Goal: Navigation & Orientation: Find specific page/section

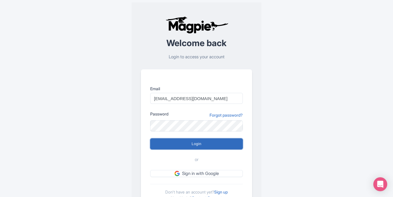
click at [185, 144] on input "Login" at bounding box center [196, 143] width 93 height 11
type input "Logging in..."
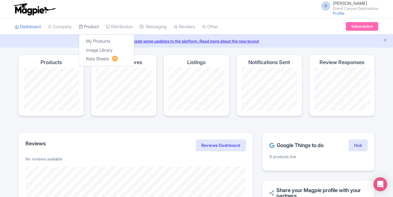
click at [94, 28] on link "Product" at bounding box center [89, 27] width 20 height 16
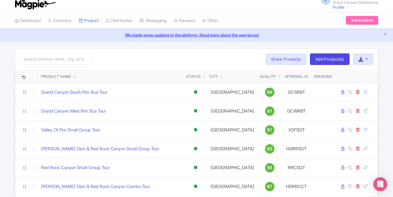
scroll to position [4, 0]
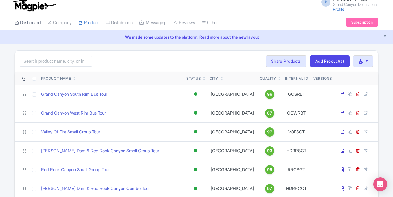
click at [33, 23] on link "Dashboard" at bounding box center [28, 23] width 26 height 16
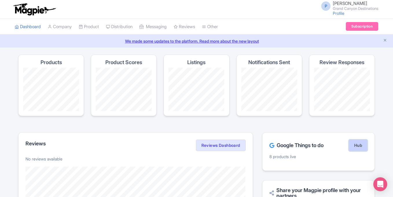
click at [356, 143] on link "Hub" at bounding box center [358, 145] width 19 height 12
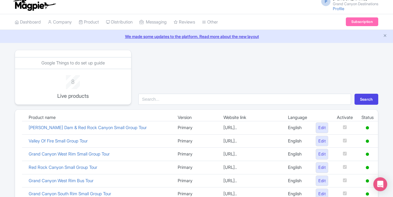
scroll to position [4, 0]
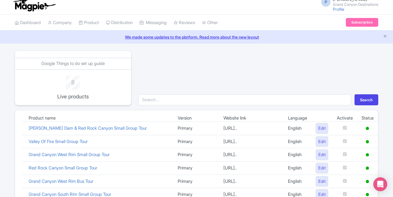
click at [383, 36] on link "We made some updates to the platform. Read more about the new layout" at bounding box center [196, 37] width 386 height 6
